Goal: Navigation & Orientation: Find specific page/section

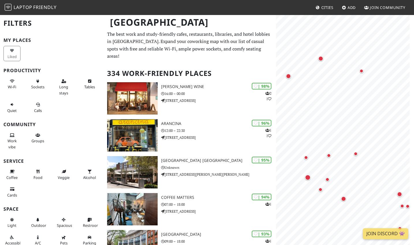
click at [413, 106] on html "Laptop Friendly Cities Add Join Community London Filters My Places Liked Produc…" at bounding box center [207, 122] width 414 height 245
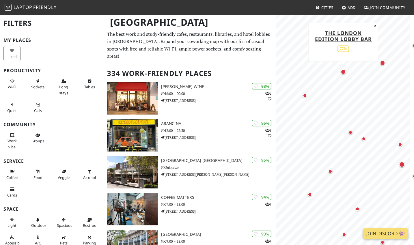
click at [343, 73] on div "Map marker" at bounding box center [342, 71] width 5 height 5
click at [401, 147] on div "Map marker" at bounding box center [400, 145] width 12 height 12
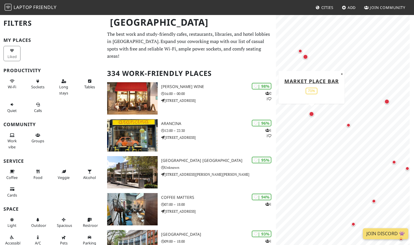
click at [310, 110] on div "Map marker" at bounding box center [311, 114] width 12 height 12
